Goal: Navigation & Orientation: Find specific page/section

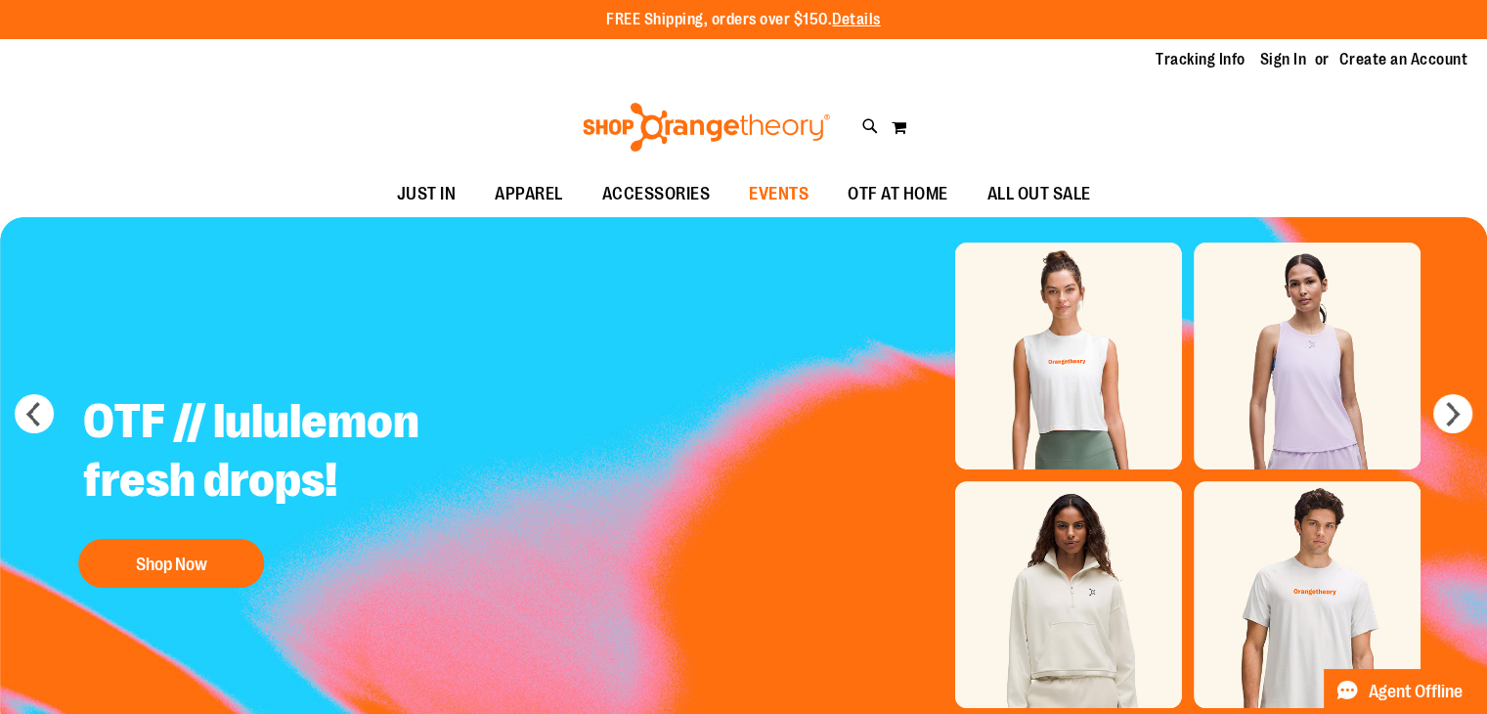
click at [794, 191] on span "EVENTS" at bounding box center [779, 194] width 60 height 44
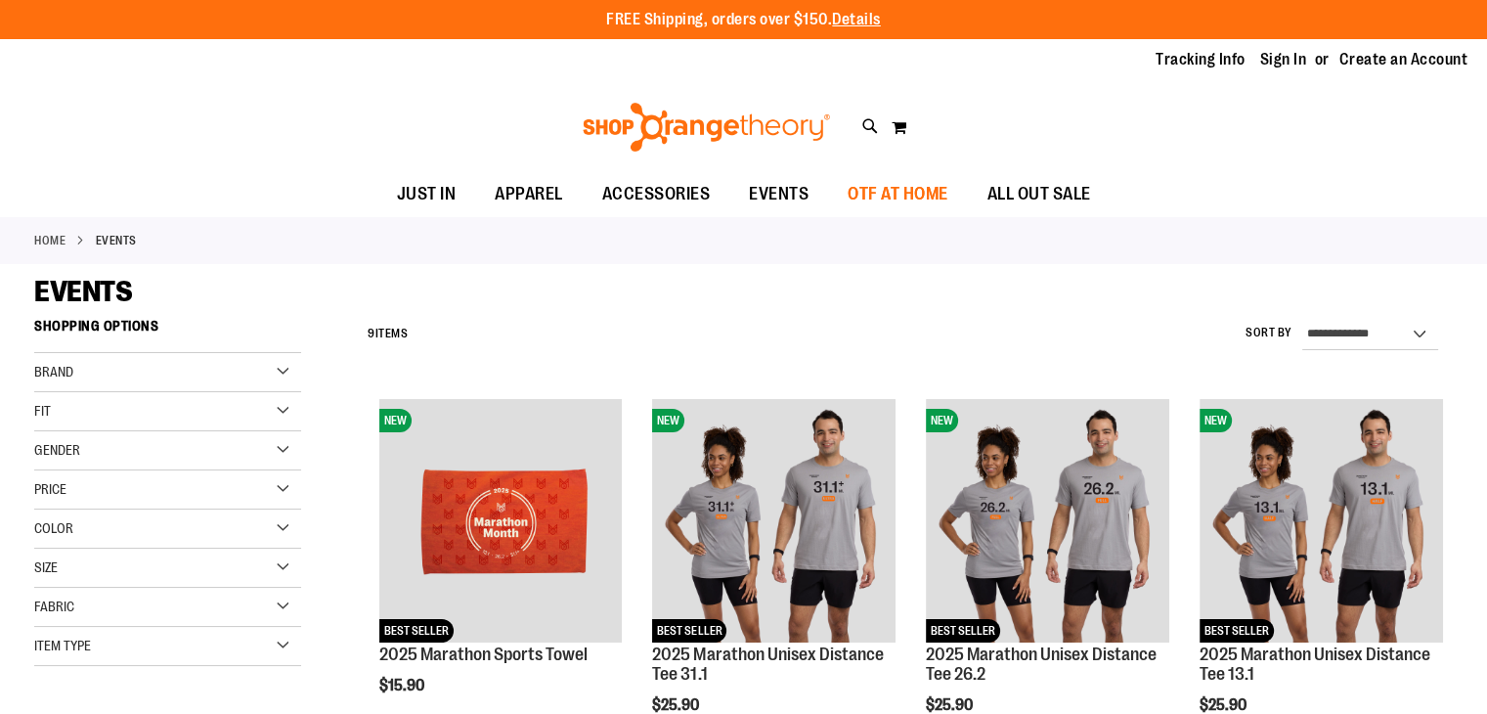
click at [882, 188] on span "OTF AT HOME" at bounding box center [898, 194] width 101 height 44
